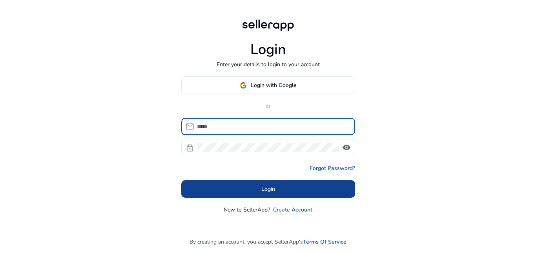
type input "**********"
click at [302, 191] on span at bounding box center [268, 189] width 174 height 19
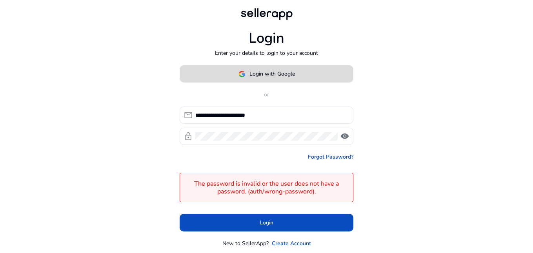
click at [291, 75] on span "Login with Google" at bounding box center [271, 74] width 45 height 8
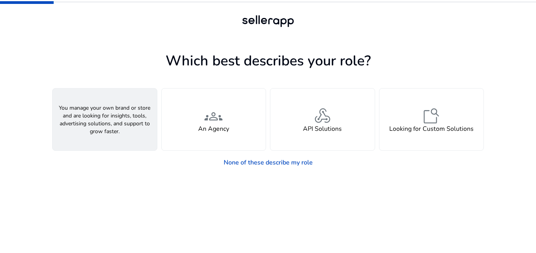
click at [103, 125] on h4 "A Seller" at bounding box center [105, 128] width 24 height 7
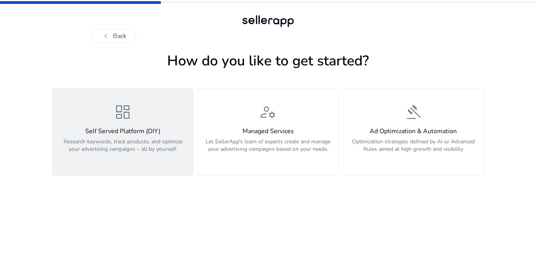
click at [166, 128] on h4 "Self Served Platform (DIY)" at bounding box center [122, 131] width 131 height 7
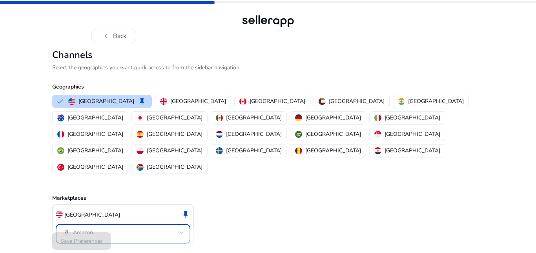
click at [169, 228] on mat-select-trigger "Amazon" at bounding box center [120, 232] width 117 height 9
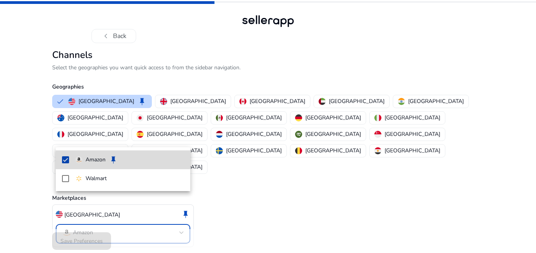
click at [66, 159] on mat-pseudo-checkbox at bounding box center [65, 159] width 7 height 7
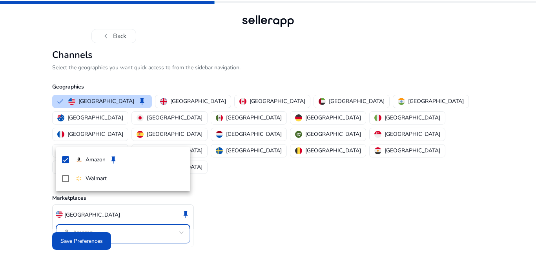
click at [87, 233] on div at bounding box center [268, 126] width 536 height 253
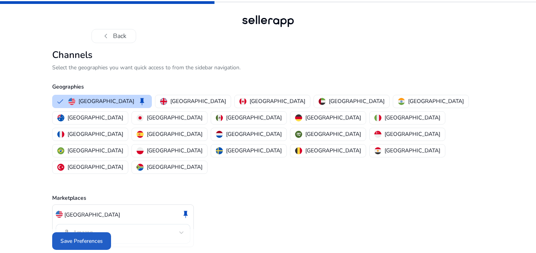
click at [75, 237] on span "Save Preferences" at bounding box center [81, 241] width 42 height 8
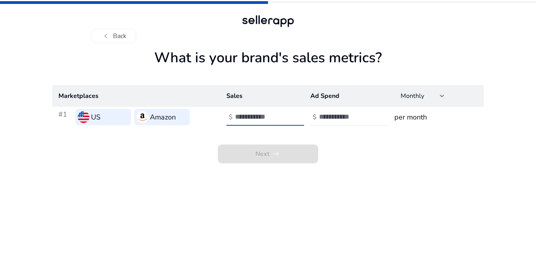
click at [249, 118] on input "number" at bounding box center [261, 117] width 53 height 9
type input "*"
click at [285, 115] on input "*" at bounding box center [261, 117] width 53 height 9
drag, startPoint x: 346, startPoint y: 112, endPoint x: 356, endPoint y: 116, distance: 10.7
click at [347, 112] on div at bounding box center [354, 117] width 71 height 17
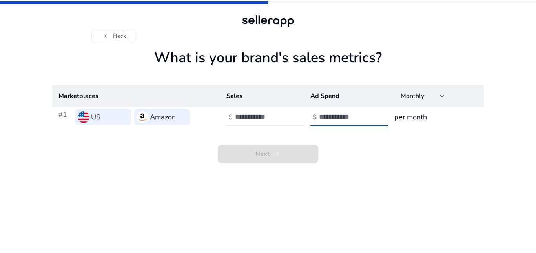
type input "*"
click at [369, 114] on input "*" at bounding box center [345, 117] width 53 height 9
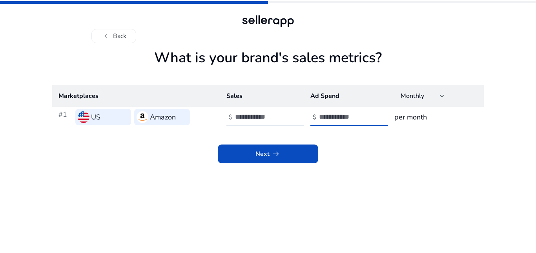
click at [287, 158] on span at bounding box center [268, 154] width 100 height 19
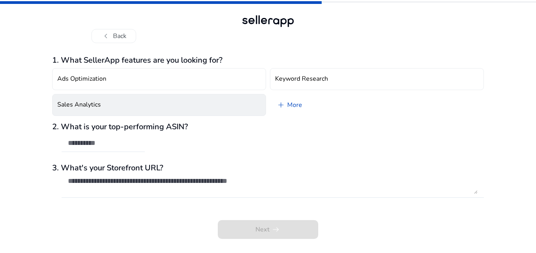
click at [193, 105] on button "Sales Analytics" at bounding box center [159, 105] width 214 height 22
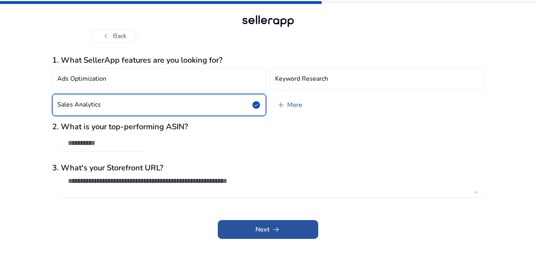
click at [253, 224] on span at bounding box center [268, 229] width 100 height 19
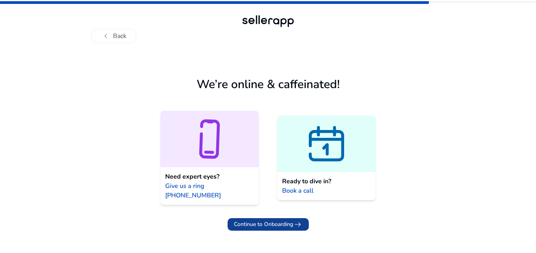
click at [290, 220] on span "Continue to Onboarding" at bounding box center [263, 224] width 59 height 8
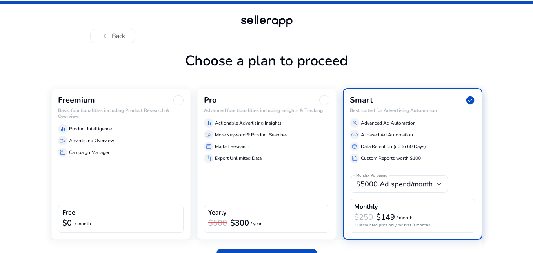
click at [179, 97] on div at bounding box center [178, 100] width 10 height 10
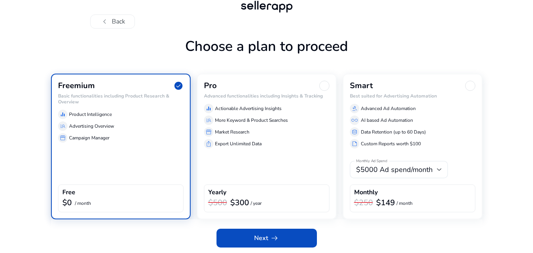
scroll to position [15, 0]
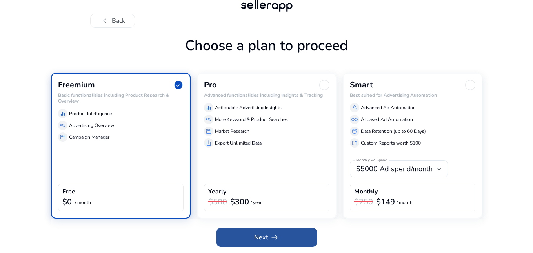
click at [247, 240] on span at bounding box center [266, 237] width 100 height 19
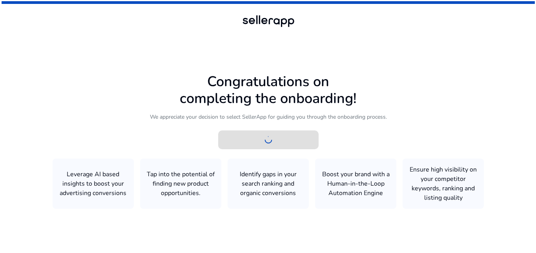
scroll to position [0, 0]
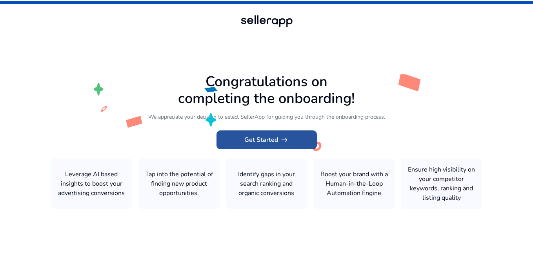
click at [287, 135] on span "arrow_right_alt" at bounding box center [284, 139] width 9 height 9
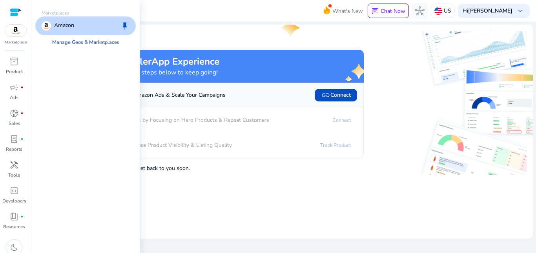
click at [17, 31] on img at bounding box center [15, 31] width 21 height 12
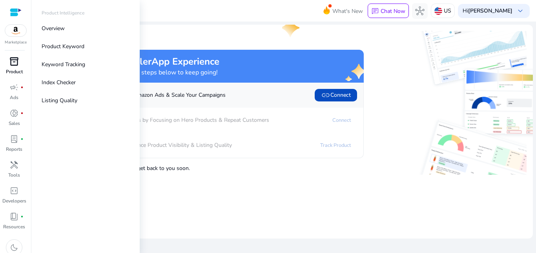
click at [7, 58] on div "inventory_2" at bounding box center [14, 61] width 22 height 13
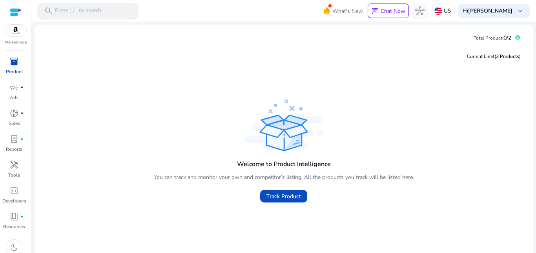
click at [91, 12] on p "Press / to search" at bounding box center [78, 11] width 46 height 9
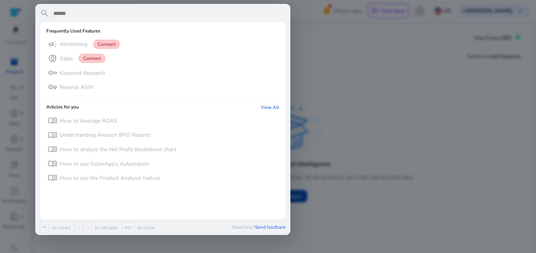
click at [331, 22] on div at bounding box center [268, 126] width 536 height 253
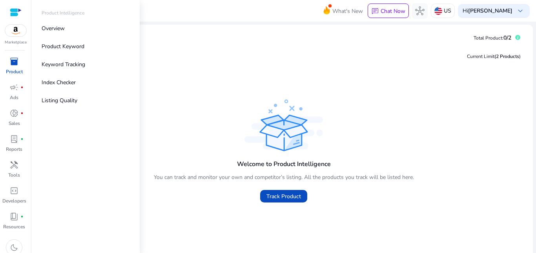
click at [18, 32] on img at bounding box center [15, 31] width 21 height 12
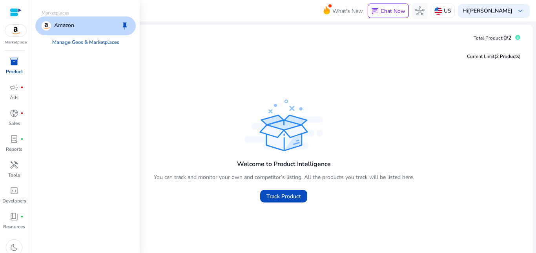
click at [66, 23] on p "Amazon" at bounding box center [64, 25] width 20 height 9
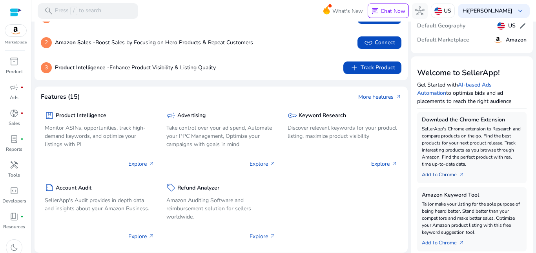
scroll to position [68, 0]
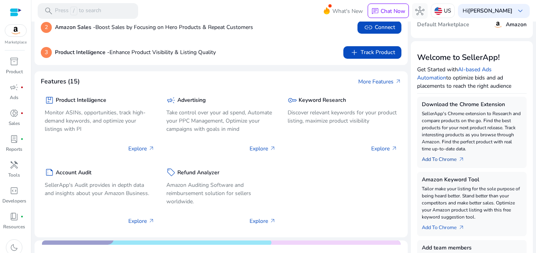
click at [443, 158] on link "Add To Chrome arrow_outward" at bounding box center [445, 158] width 49 height 11
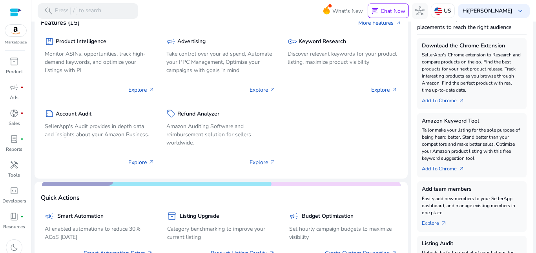
scroll to position [122, 0]
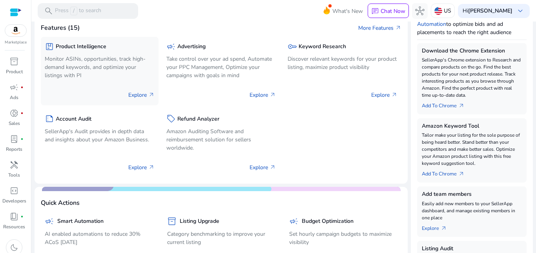
click at [134, 95] on p "Explore arrow_outward" at bounding box center [141, 95] width 26 height 8
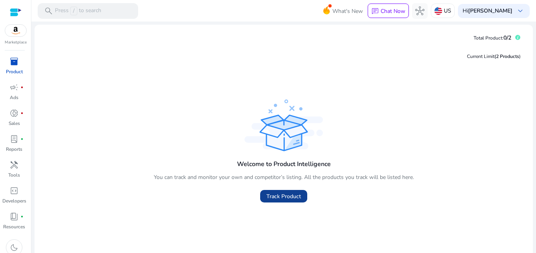
click at [295, 201] on span at bounding box center [283, 196] width 47 height 19
